Goal: Obtain resource: Download file/media

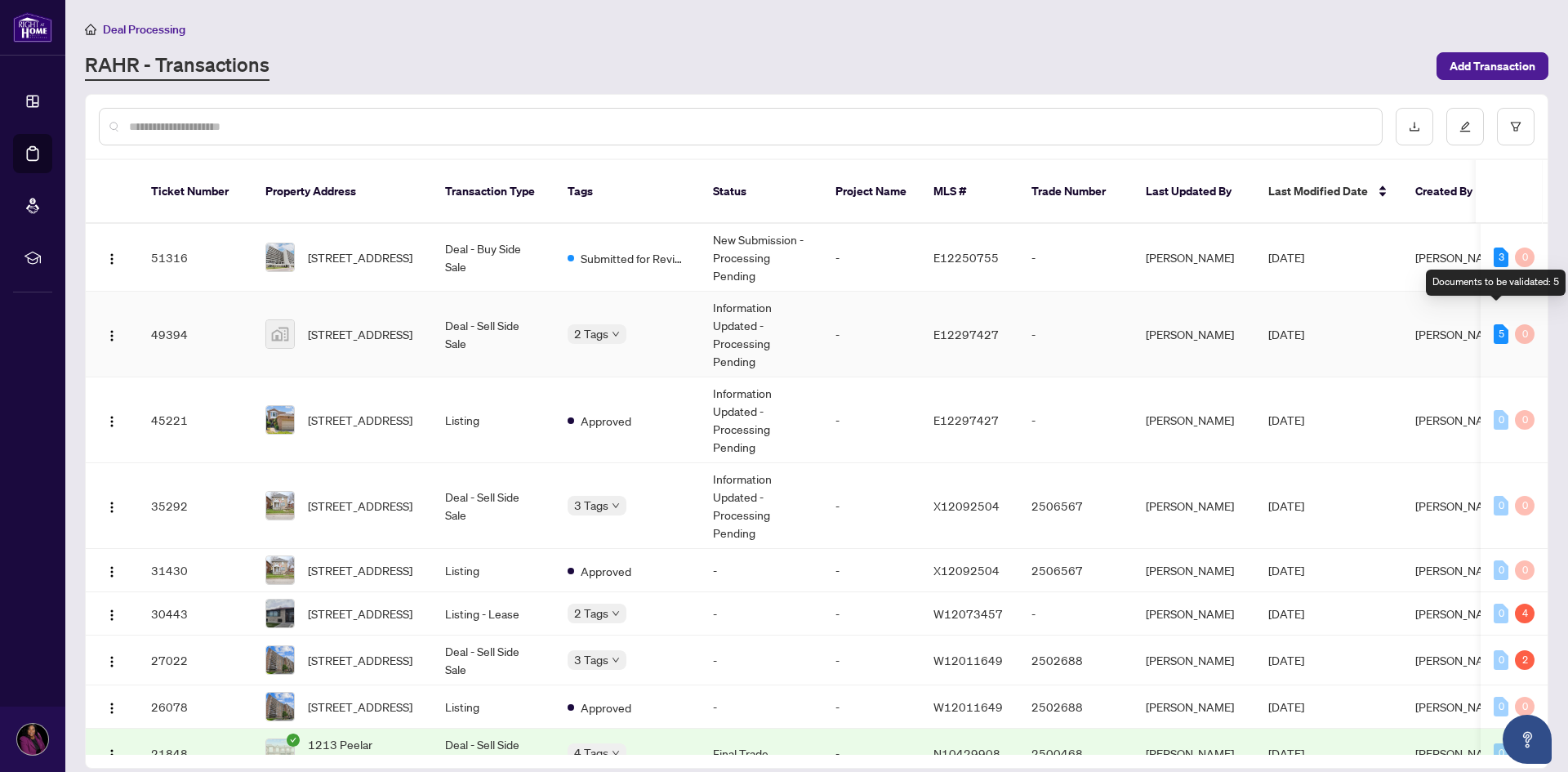
click at [1499, 324] on div "5" at bounding box center [1501, 334] width 15 height 20
click at [1434, 326] on span "[PERSON_NAME]" at bounding box center [1459, 333] width 88 height 15
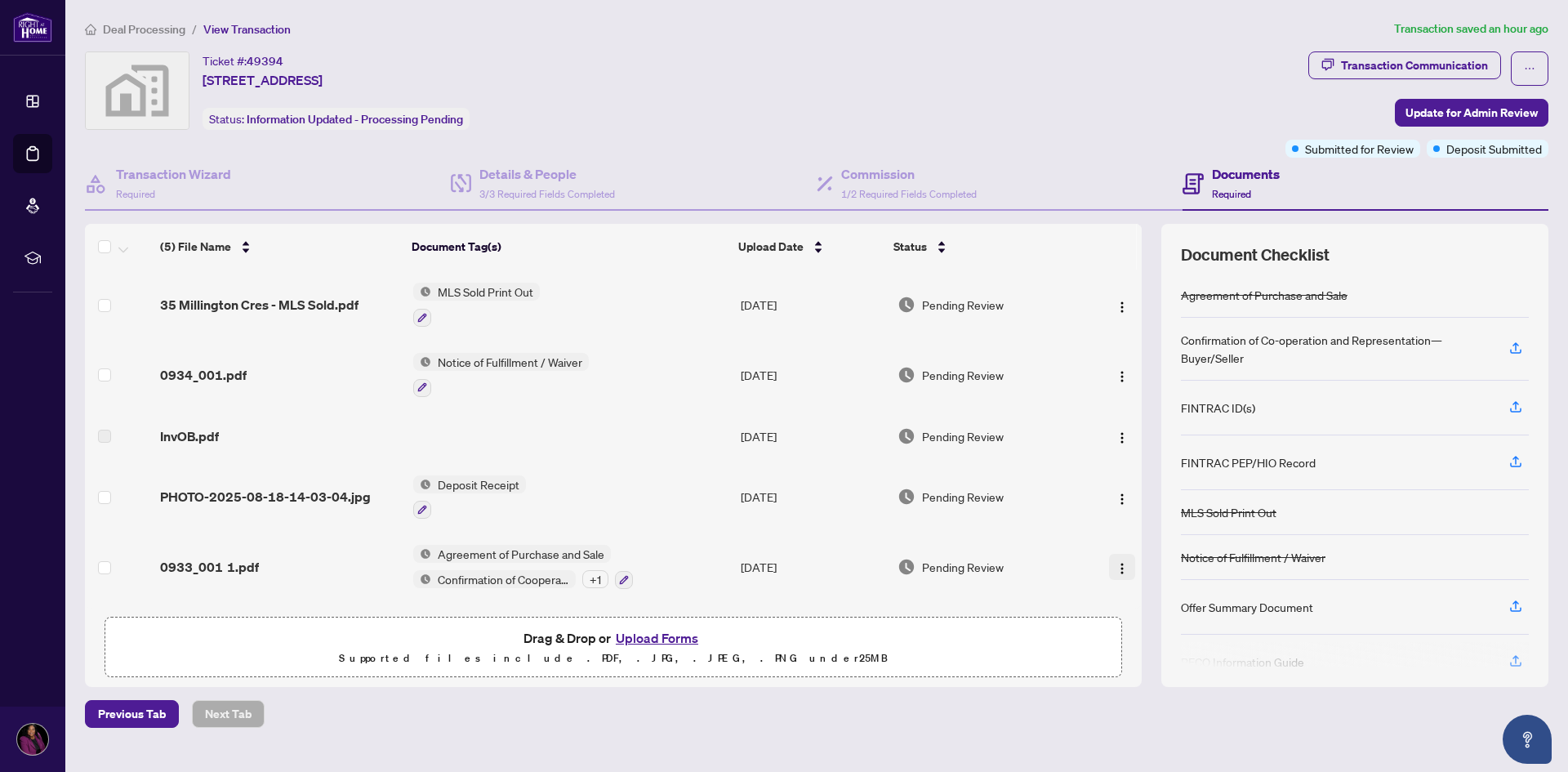
click at [1116, 568] on img "button" at bounding box center [1122, 568] width 13 height 13
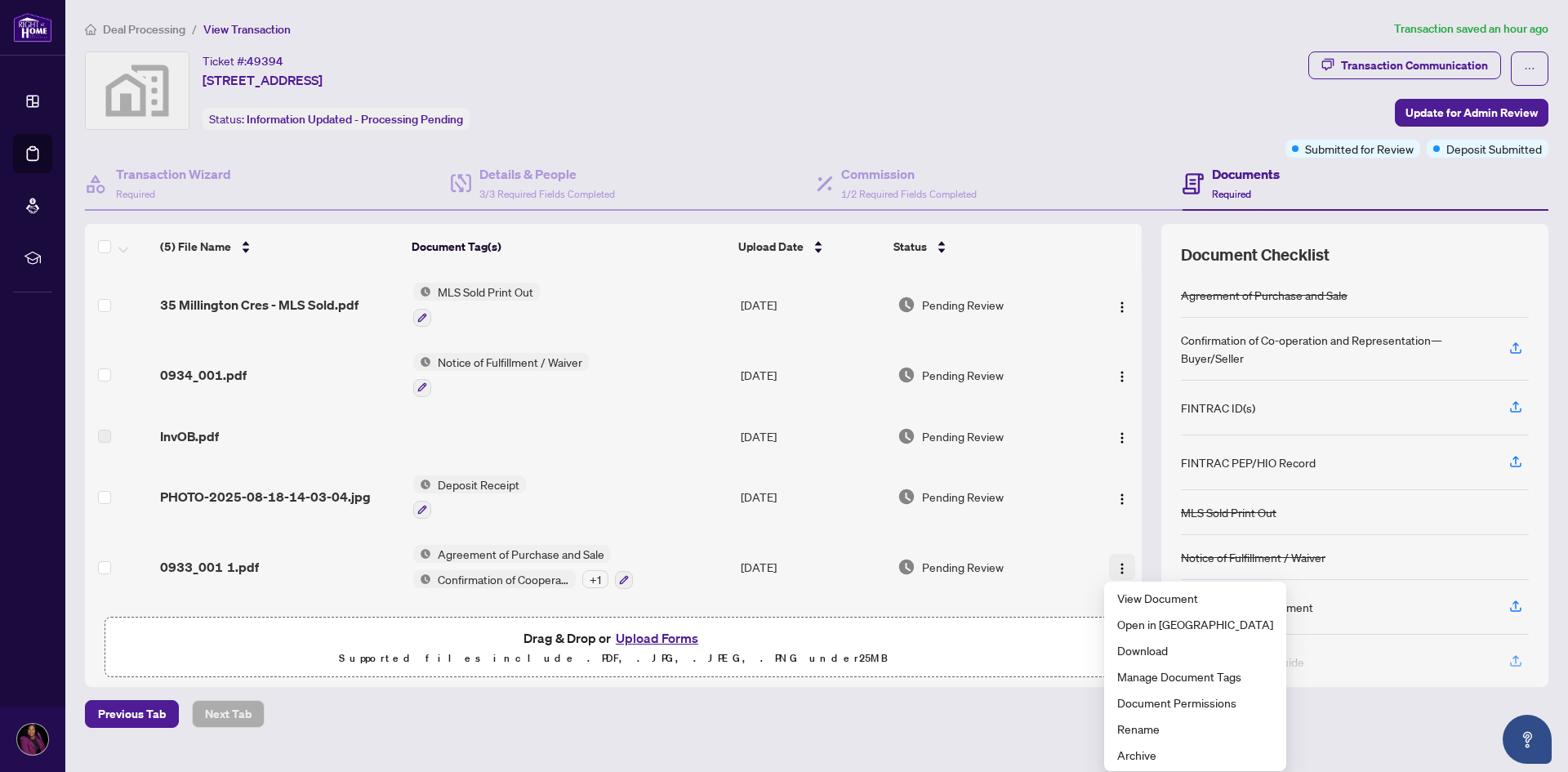
click at [1117, 567] on img "button" at bounding box center [1122, 568] width 13 height 13
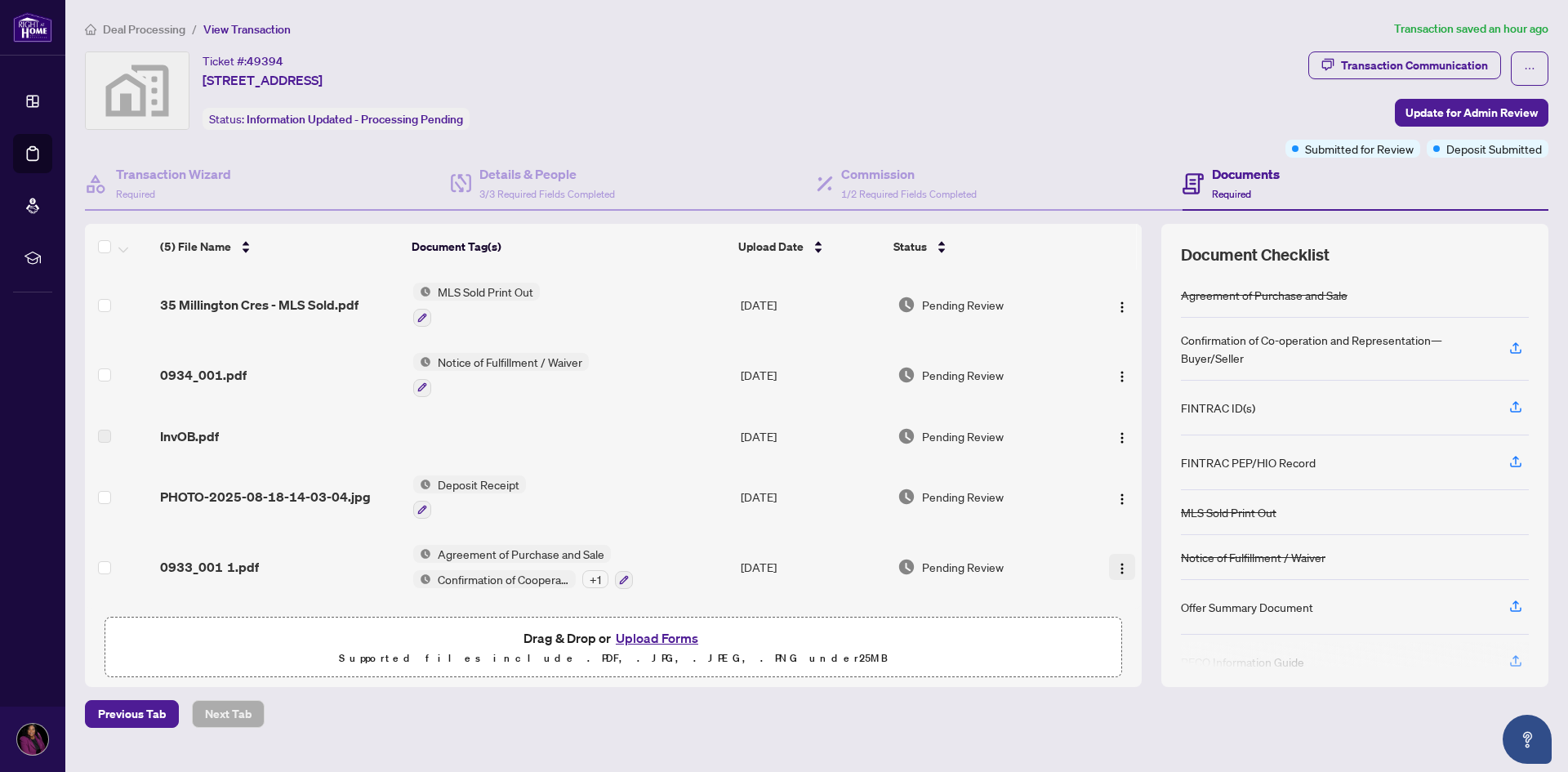
click at [1117, 567] on img "button" at bounding box center [1122, 568] width 13 height 13
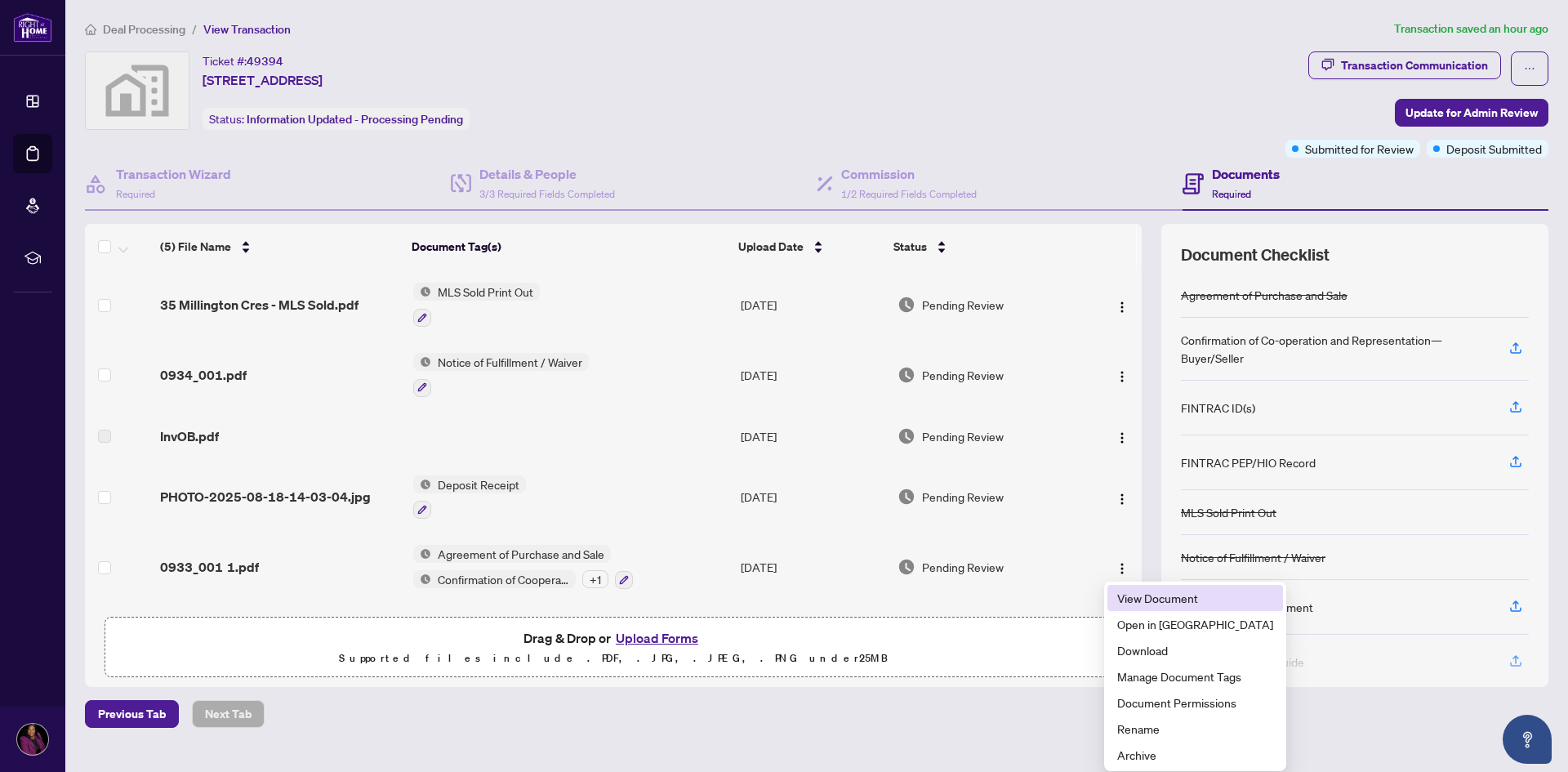
click at [1130, 603] on span "View Document" at bounding box center [1194, 598] width 156 height 18
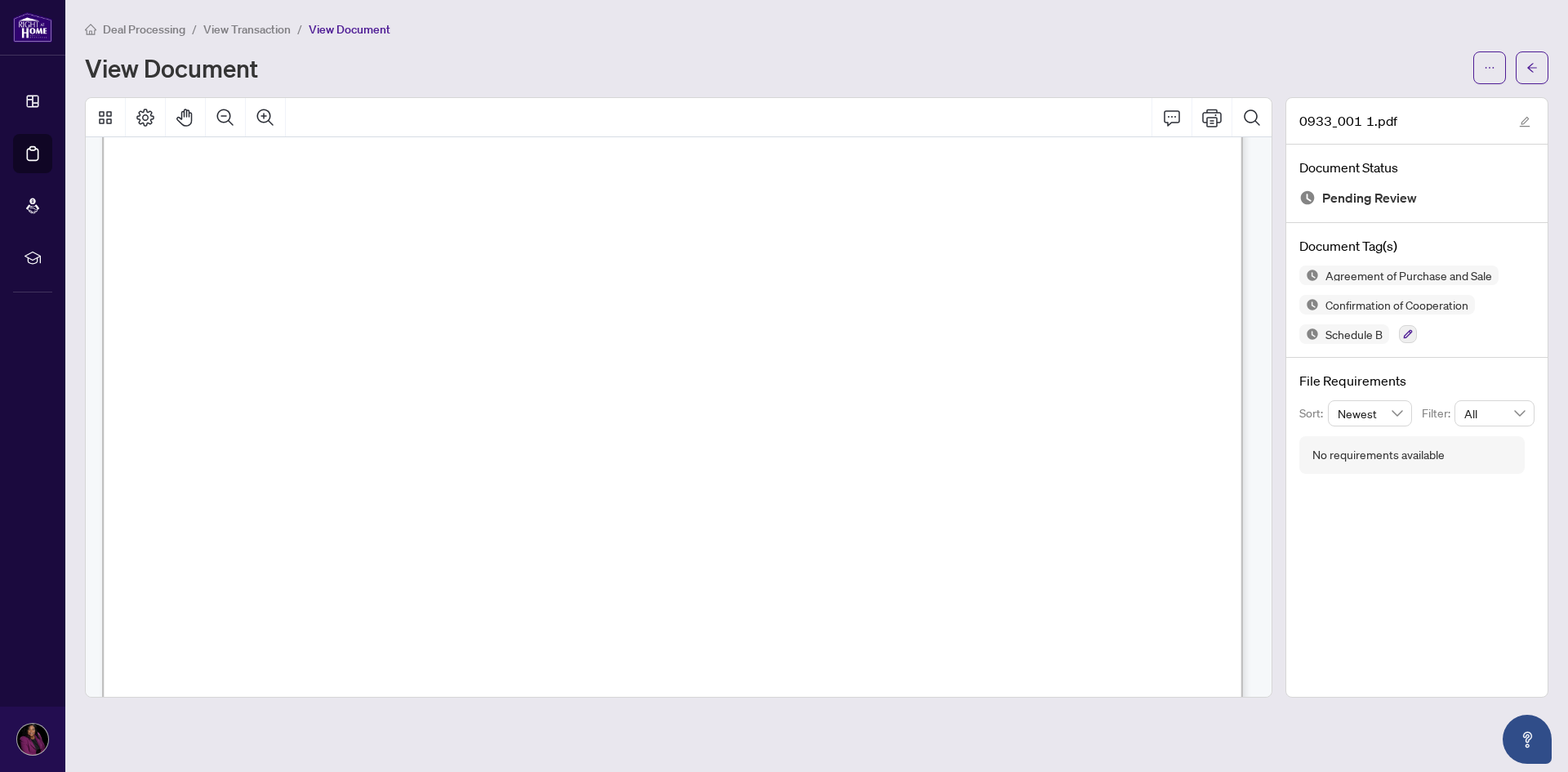
scroll to position [9722, 0]
click at [1210, 123] on icon "Print" at bounding box center [1212, 118] width 20 height 20
